Goal: Information Seeking & Learning: Learn about a topic

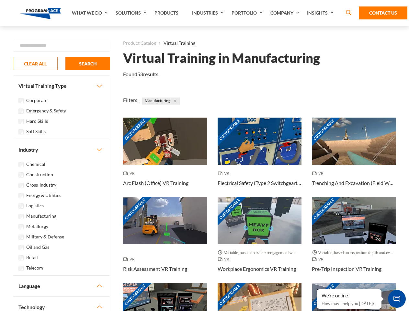
click at [90, 13] on link "What We Do" at bounding box center [91, 13] width 44 height 26
click at [132, 13] on link "Solutions" at bounding box center [131, 13] width 39 height 26
click at [208, 13] on link "Industries" at bounding box center [208, 13] width 39 height 26
click at [286, 13] on link "Company" at bounding box center [285, 13] width 37 height 26
click at [321, 13] on link "Insights" at bounding box center [321, 13] width 34 height 26
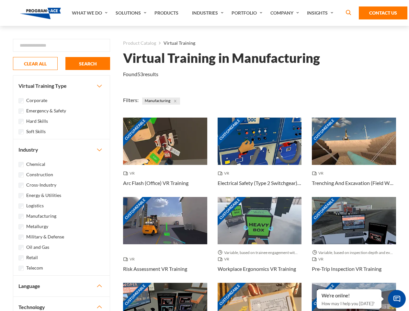
click at [0, 0] on div "Blog White Papers News" at bounding box center [0, 0] width 0 height 0
click at [0, 0] on strong "How Virtual Learning Can Enhance Workforce Productivity: A Guide for L&D Manage…" at bounding box center [0, 0] width 0 height 0
click at [396, 298] on span "Minimize live chat window" at bounding box center [397, 299] width 24 height 24
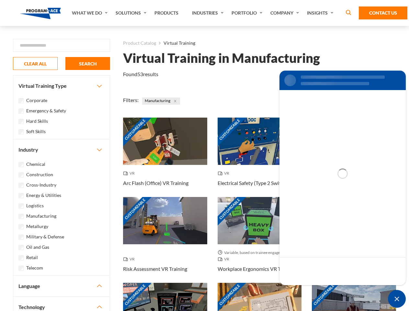
click at [317, 289] on div "Customizable" at bounding box center [354, 306] width 84 height 47
